Goal: Task Accomplishment & Management: Use online tool/utility

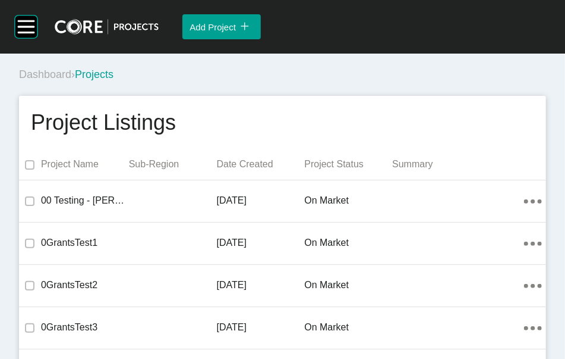
scroll to position [28003, 0]
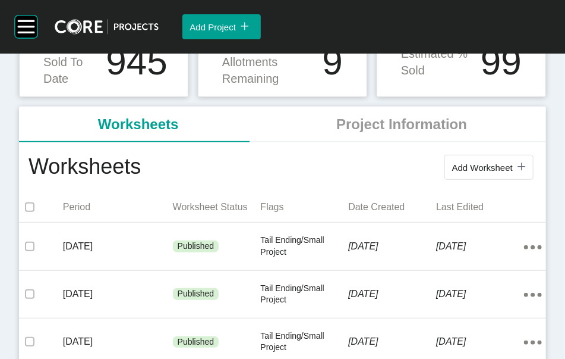
scroll to position [271, 0]
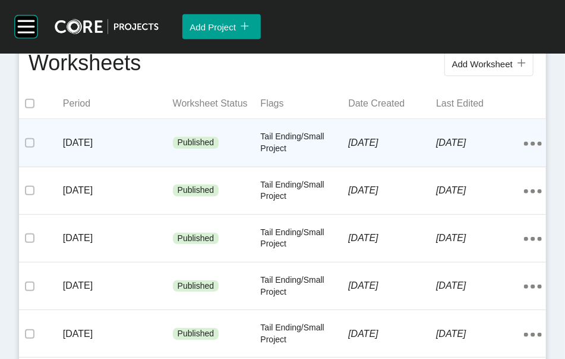
click at [124, 149] on p "[DATE]" at bounding box center [118, 142] width 110 height 13
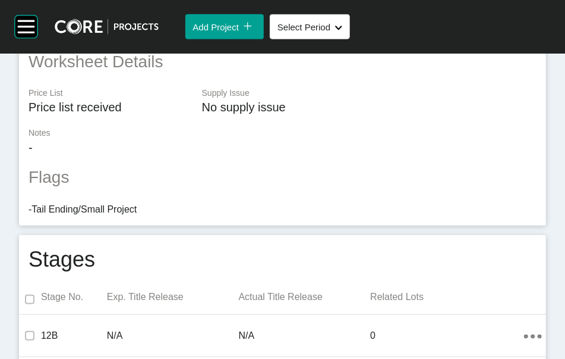
scroll to position [1078, 0]
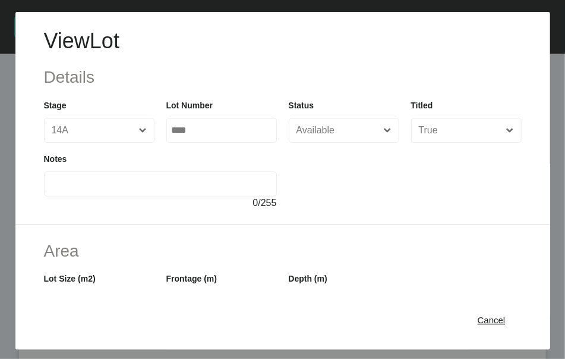
scroll to position [304, 0]
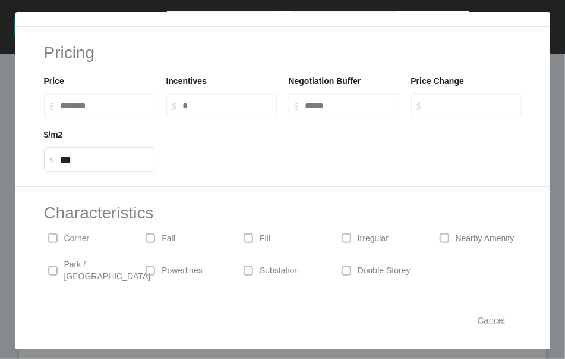
click at [478, 322] on span "Cancel" at bounding box center [492, 319] width 28 height 10
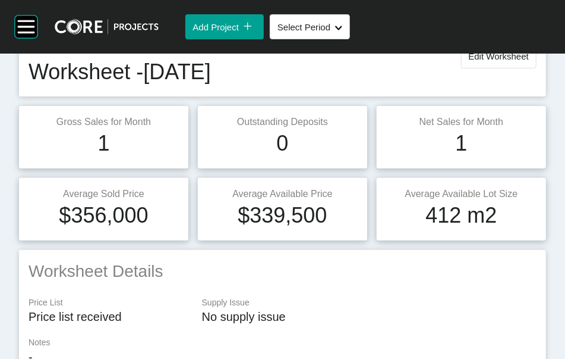
scroll to position [43, 0]
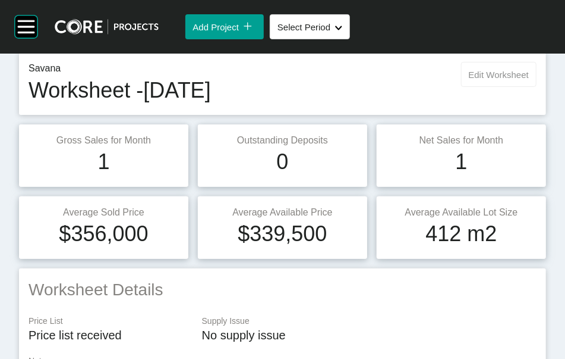
click at [489, 80] on span "Edit Worksheet" at bounding box center [499, 75] width 60 height 10
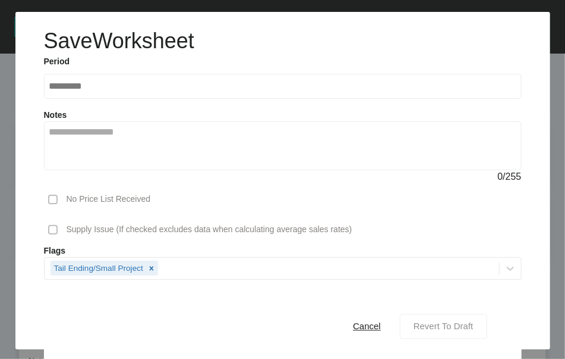
click at [436, 321] on span "Revert To Draft" at bounding box center [444, 326] width 60 height 10
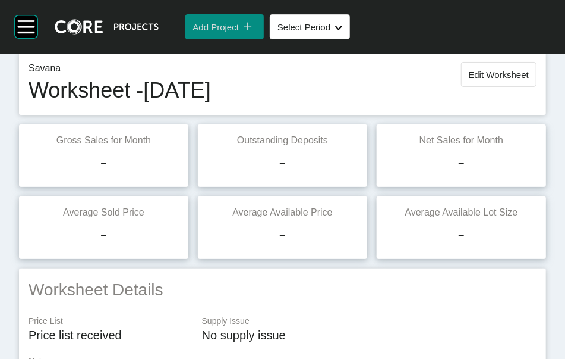
scroll to position [1133, 0]
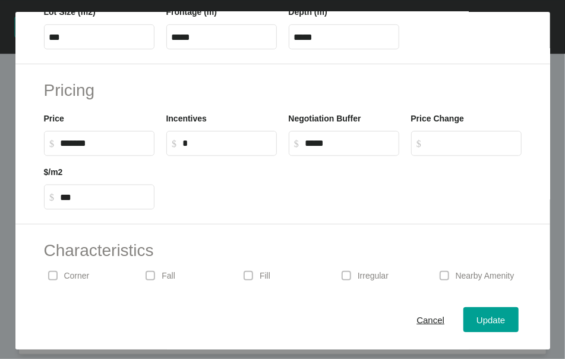
scroll to position [304, 0]
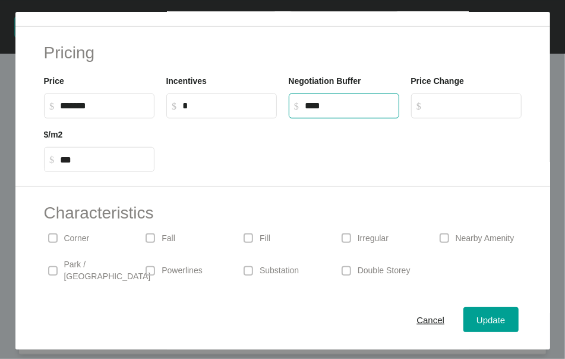
drag, startPoint x: 307, startPoint y: 204, endPoint x: 290, endPoint y: 209, distance: 17.5
click at [290, 118] on label "$ Created with Sketch. $ ****" at bounding box center [344, 105] width 111 height 25
type input "*****"
type input "******"
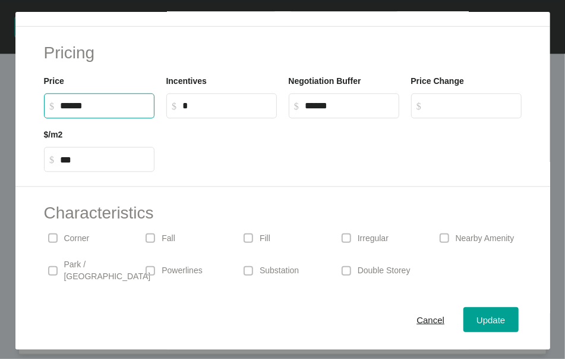
drag, startPoint x: 76, startPoint y: 209, endPoint x: 68, endPoint y: 212, distance: 7.5
click at [68, 111] on input "******" at bounding box center [105, 105] width 89 height 10
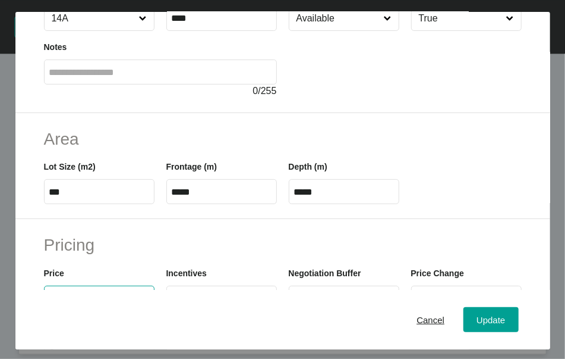
scroll to position [49, 0]
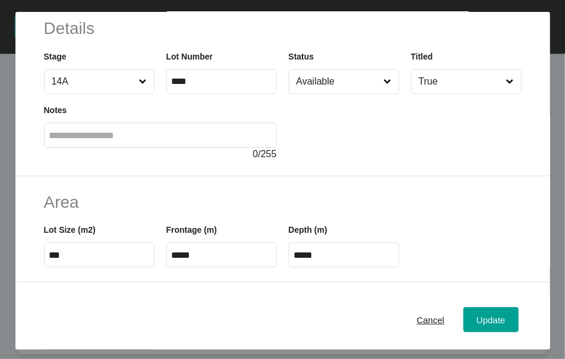
type input "*******"
type input "******"
type input "***"
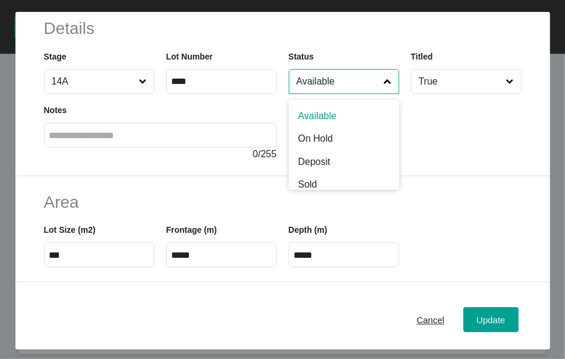
drag, startPoint x: 347, startPoint y: 114, endPoint x: 335, endPoint y: 129, distance: 18.7
click at [347, 93] on input "Available" at bounding box center [338, 82] width 88 height 24
type input "*"
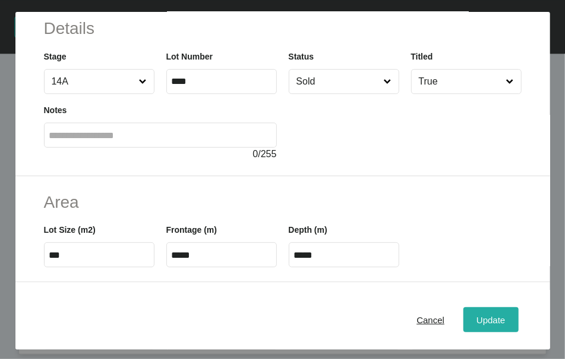
click at [474, 316] on div "Update" at bounding box center [491, 319] width 34 height 16
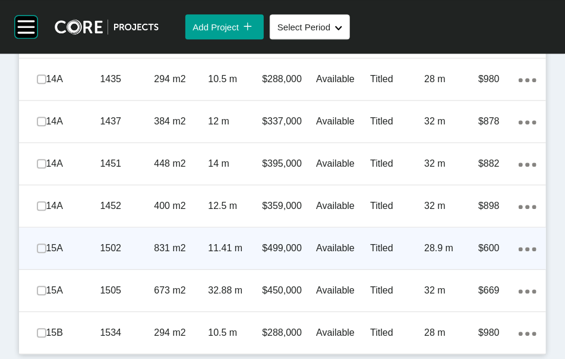
scroll to position [1408, 0]
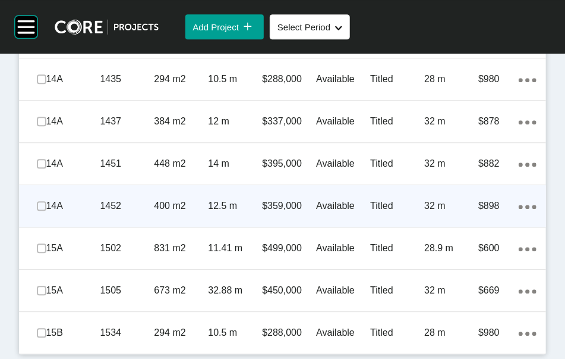
click at [391, 212] on p "Titled" at bounding box center [397, 205] width 54 height 13
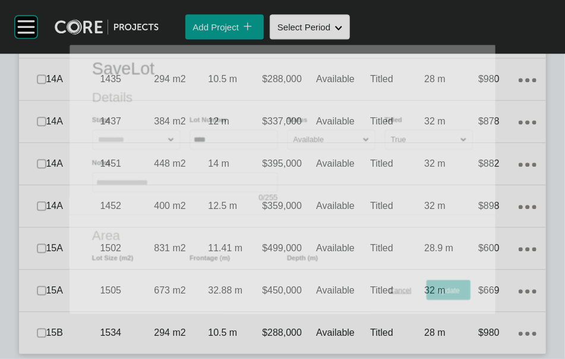
scroll to position [1362, 0]
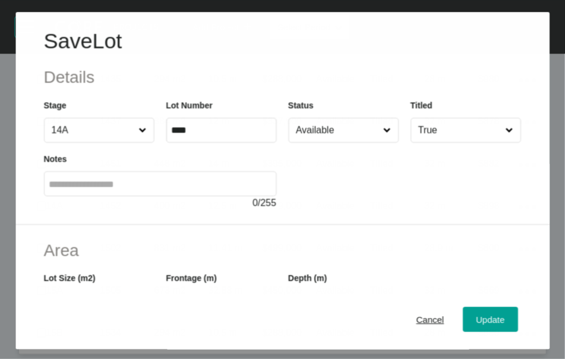
click at [345, 142] on input "Available" at bounding box center [337, 130] width 87 height 24
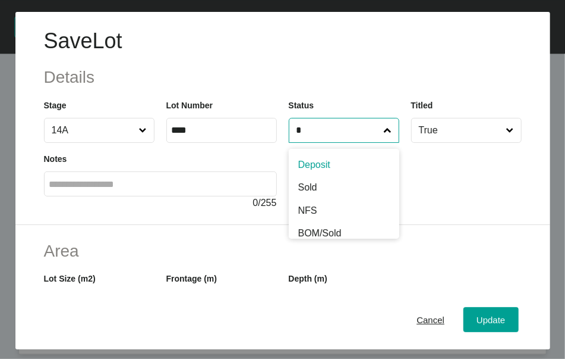
type input "*"
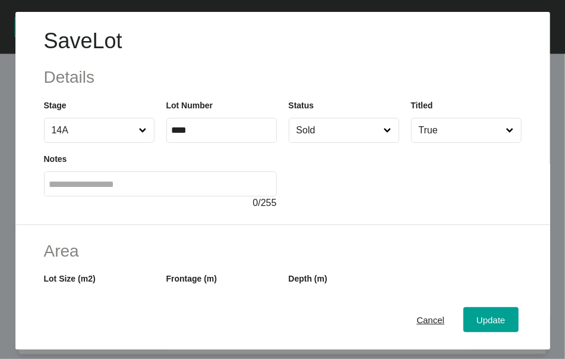
drag, startPoint x: 315, startPoint y: 240, endPoint x: 369, endPoint y: 256, distance: 55.9
click at [464, 316] on button "Update" at bounding box center [491, 319] width 55 height 25
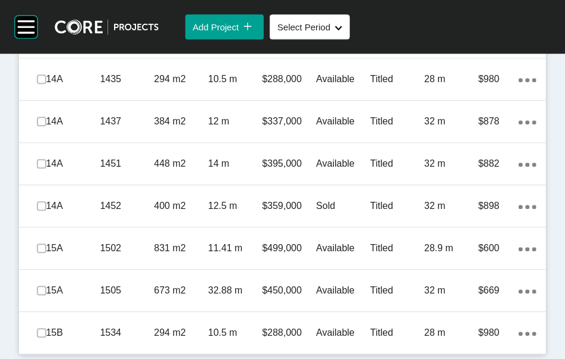
scroll to position [1399, 0]
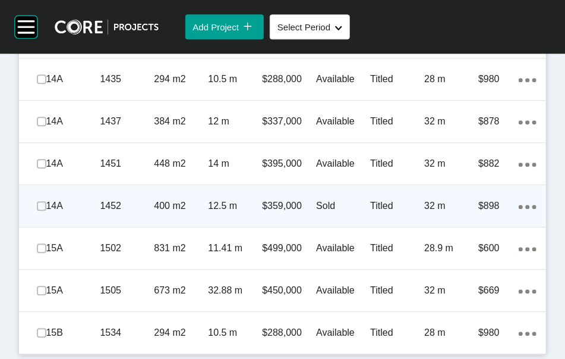
click at [425, 224] on div "32 m" at bounding box center [452, 205] width 54 height 37
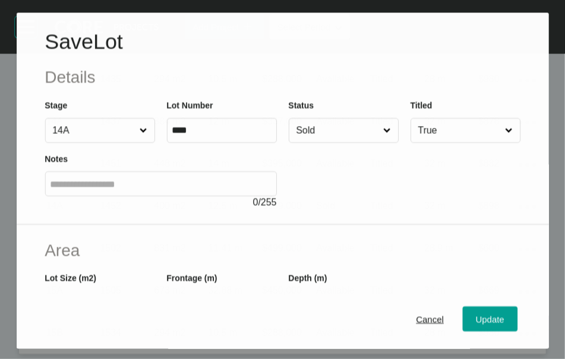
scroll to position [1353, 0]
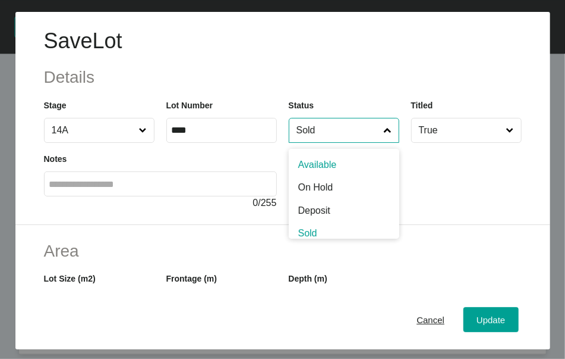
click at [331, 142] on input "Sold" at bounding box center [338, 130] width 88 height 24
drag, startPoint x: 334, startPoint y: 191, endPoint x: 344, endPoint y: 198, distance: 12.0
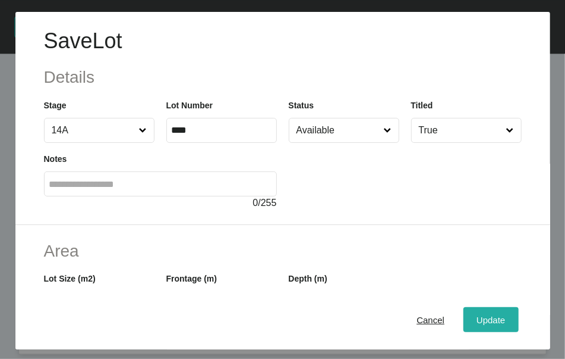
click at [464, 323] on button "Update" at bounding box center [491, 319] width 55 height 25
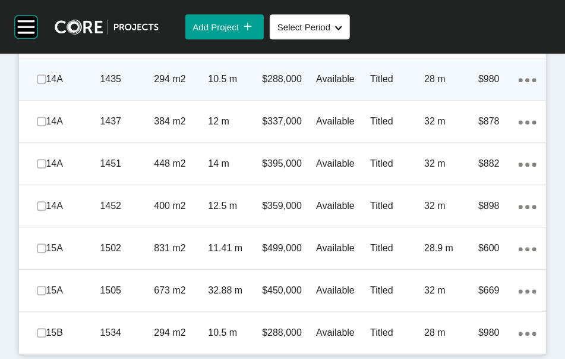
scroll to position [1248, 0]
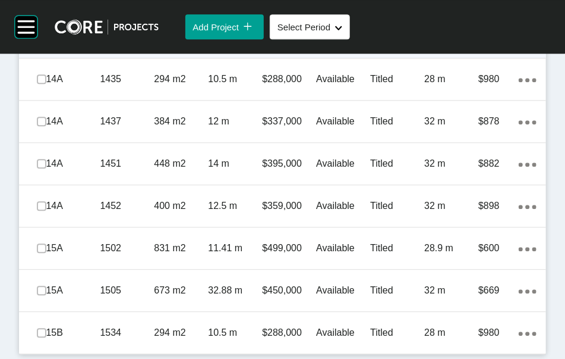
click at [405, 43] on p "Titled" at bounding box center [397, 36] width 54 height 13
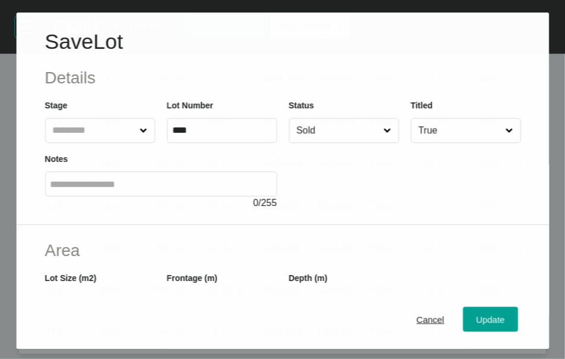
click at [345, 142] on input "Sold" at bounding box center [337, 130] width 87 height 24
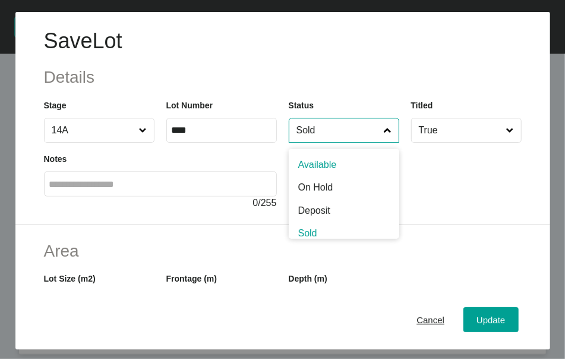
scroll to position [1202, 0]
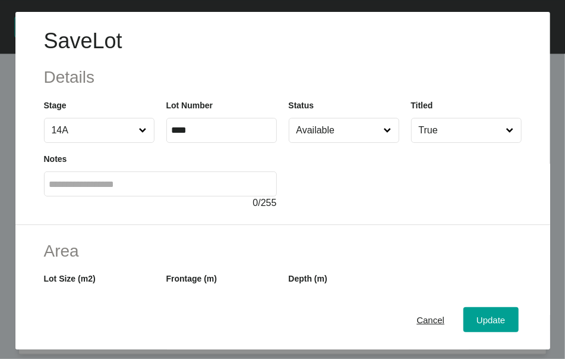
drag, startPoint x: 347, startPoint y: 197, endPoint x: 399, endPoint y: 253, distance: 77.0
click at [474, 327] on div "Update" at bounding box center [491, 319] width 34 height 16
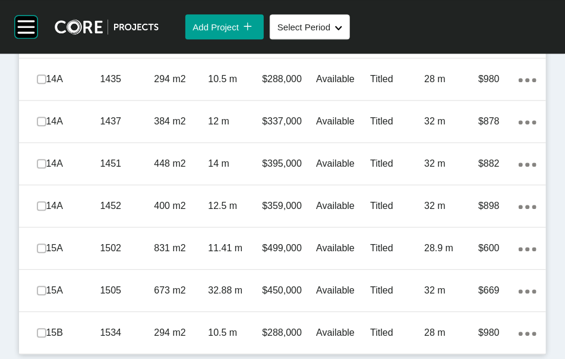
scroll to position [1165, 0]
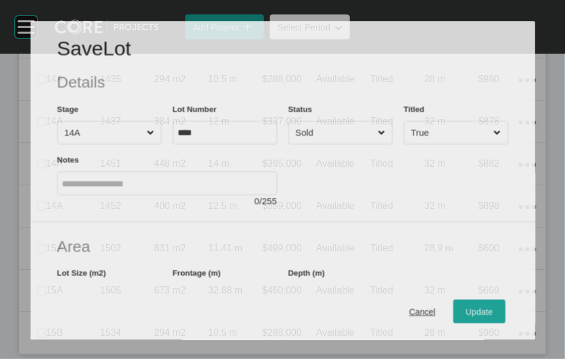
scroll to position [1119, 0]
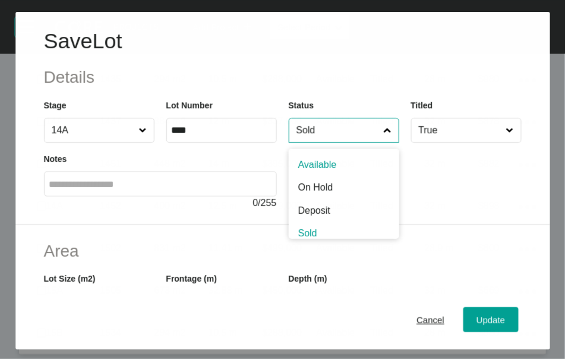
drag, startPoint x: 316, startPoint y: 158, endPoint x: 316, endPoint y: 177, distance: 19.6
click at [316, 142] on input "Sold" at bounding box center [337, 130] width 87 height 24
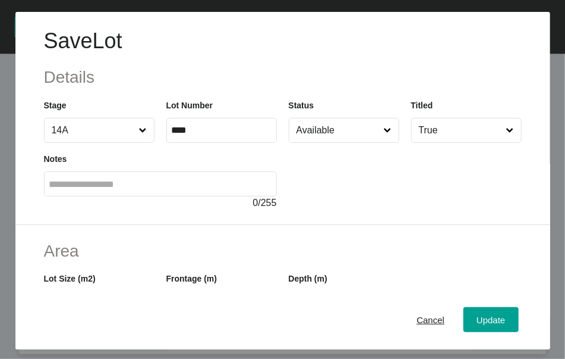
drag, startPoint x: 313, startPoint y: 197, endPoint x: 366, endPoint y: 235, distance: 65.2
click at [464, 330] on button "Update" at bounding box center [491, 319] width 55 height 25
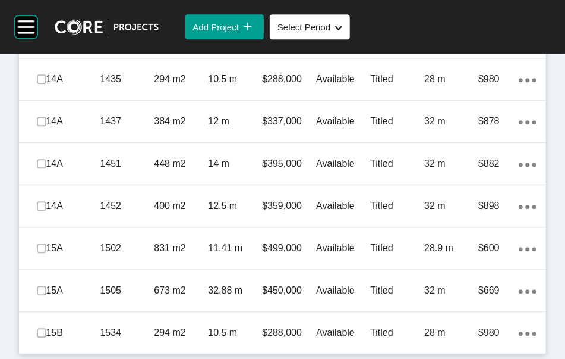
scroll to position [1303, 0]
click at [339, 43] on p "Available" at bounding box center [343, 36] width 54 height 13
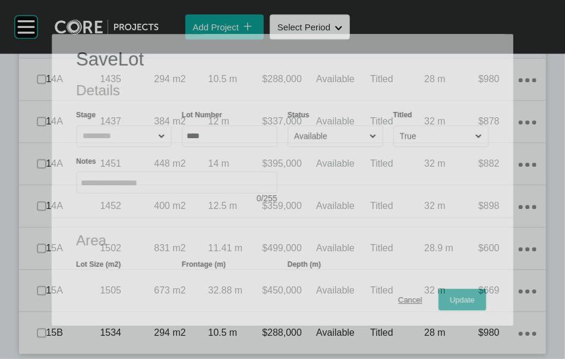
scroll to position [1257, 0]
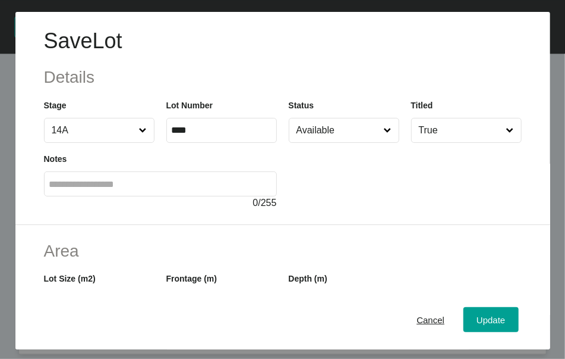
click at [341, 142] on input "Available" at bounding box center [338, 130] width 88 height 24
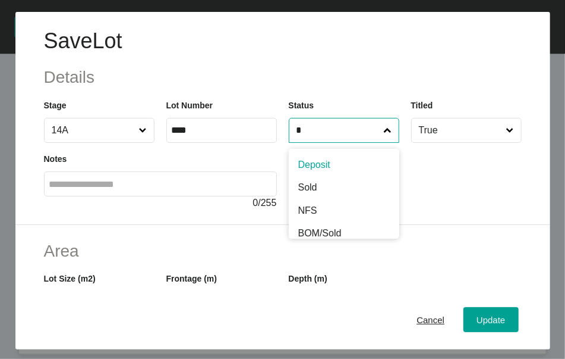
type input "*"
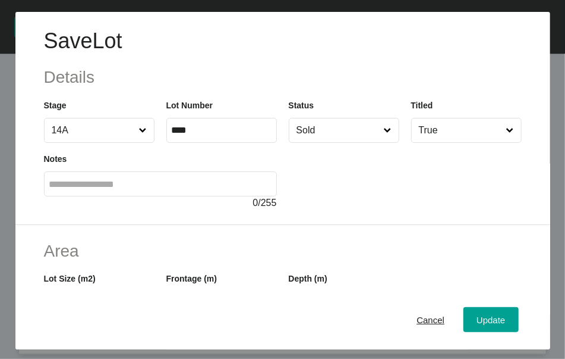
drag, startPoint x: 329, startPoint y: 225, endPoint x: 420, endPoint y: 316, distance: 128.2
click at [489, 324] on span "Update" at bounding box center [491, 319] width 29 height 10
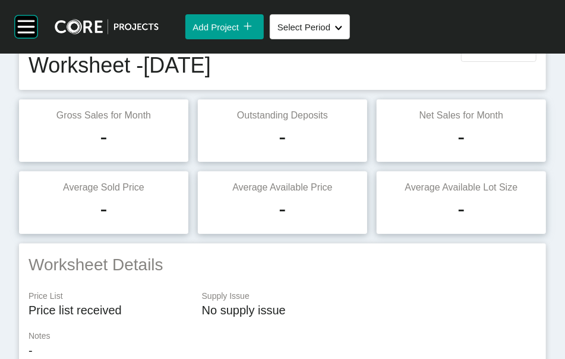
scroll to position [0, 0]
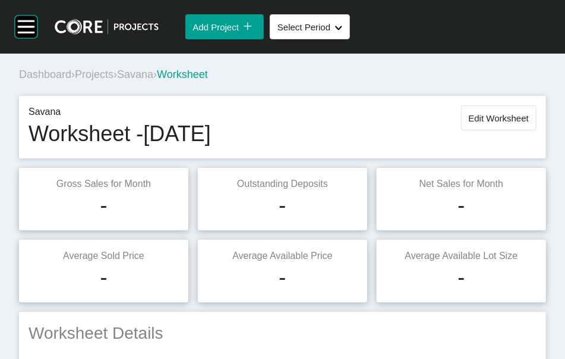
click at [492, 123] on span "Edit Worksheet" at bounding box center [499, 118] width 60 height 10
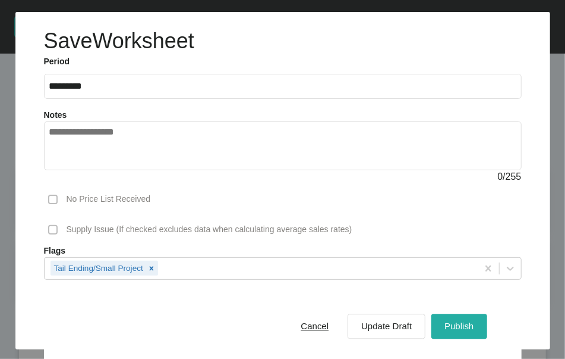
click at [454, 321] on span "Publish" at bounding box center [459, 326] width 29 height 10
